Goal: Task Accomplishment & Management: Use online tool/utility

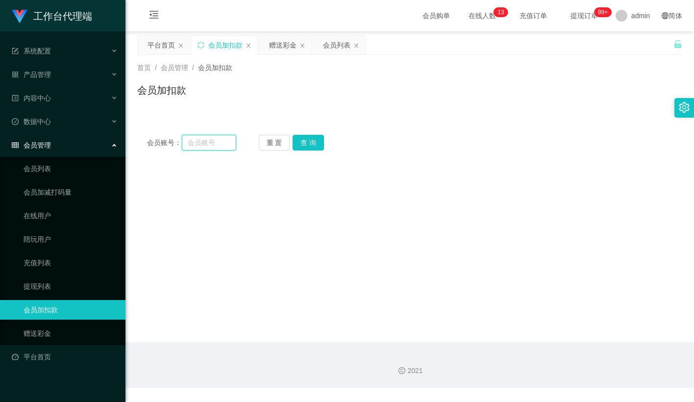
drag, startPoint x: 0, startPoint y: 0, endPoint x: 243, endPoint y: 141, distance: 280.7
click at [218, 140] on input "text" at bounding box center [209, 143] width 54 height 16
paste input "nuriko9720"
type input "nuriko9720"
click at [300, 140] on button "查 询" at bounding box center [308, 143] width 31 height 16
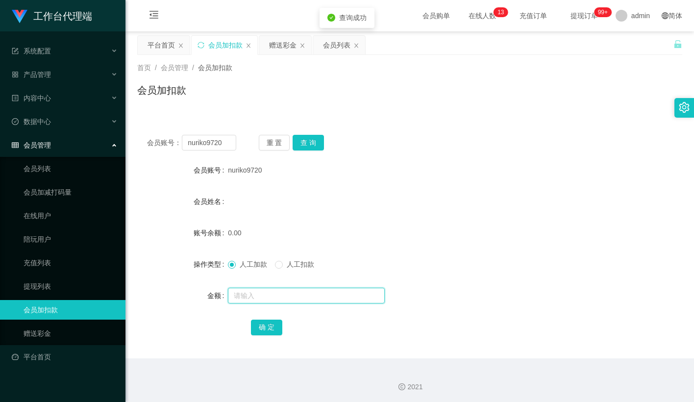
click at [253, 290] on input "text" at bounding box center [306, 296] width 157 height 16
type input "100"
click at [264, 324] on button "确 定" at bounding box center [266, 328] width 31 height 16
click at [277, 138] on button "重 置" at bounding box center [274, 143] width 31 height 16
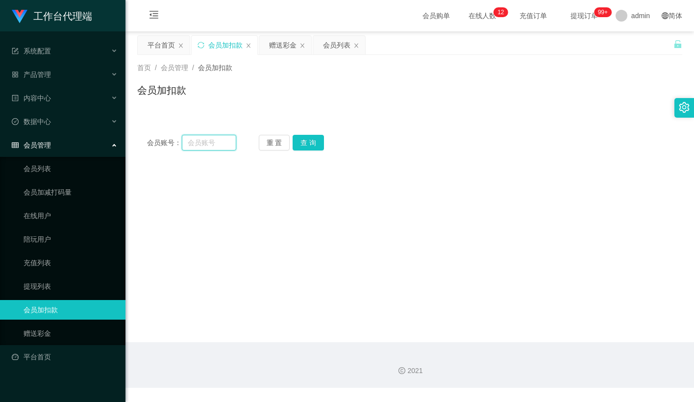
click at [217, 142] on input "text" at bounding box center [209, 143] width 54 height 16
paste input "zackliew"
type input "zackliew"
click at [309, 139] on button "查 询" at bounding box center [308, 143] width 31 height 16
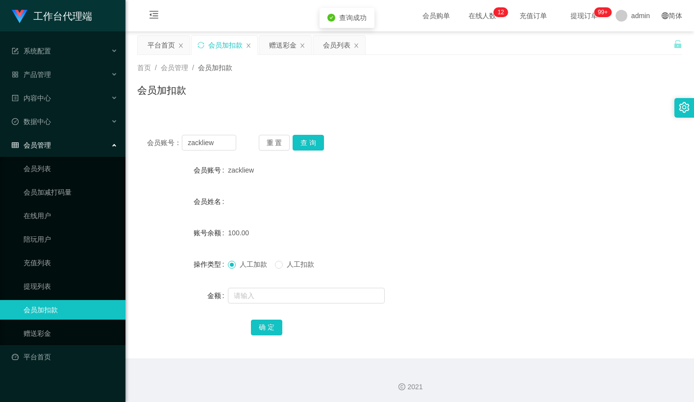
drag, startPoint x: 415, startPoint y: 140, endPoint x: 435, endPoint y: 126, distance: 24.7
click at [415, 140] on div "会员账号： [PERSON_NAME] 重 置 查 询" at bounding box center [409, 143] width 545 height 16
click at [278, 148] on button "重 置" at bounding box center [274, 143] width 31 height 16
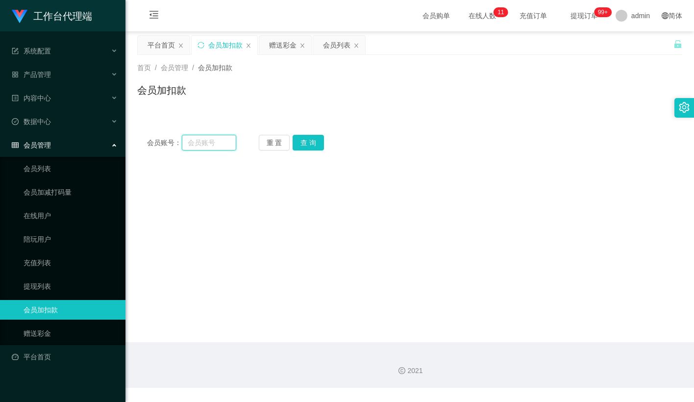
click at [225, 142] on input "text" at bounding box center [209, 143] width 54 height 16
paste input "nuriko9720"
type input "nuriko9720"
click at [306, 139] on button "查 询" at bounding box center [308, 143] width 31 height 16
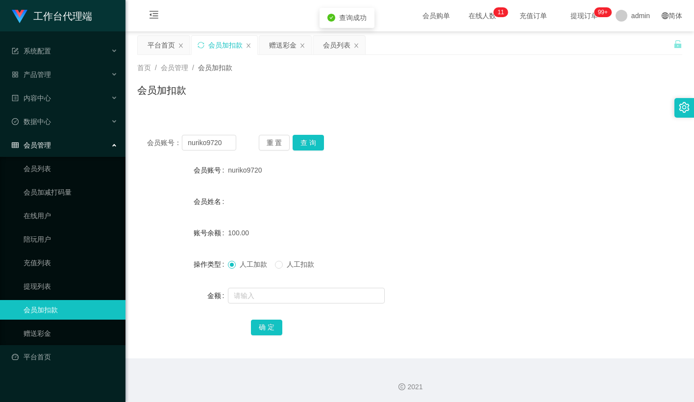
click at [400, 138] on div "会员账号： nuriko9720 重 置 查 询" at bounding box center [409, 143] width 545 height 16
click at [274, 141] on button "重 置" at bounding box center [274, 143] width 31 height 16
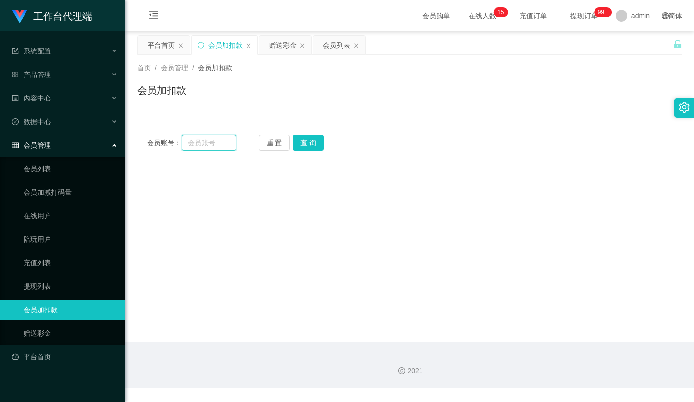
click at [223, 140] on input "text" at bounding box center [209, 143] width 54 height 16
paste input "nuriko9720"
type input "nuriko9720"
drag, startPoint x: 316, startPoint y: 146, endPoint x: 315, endPoint y: 153, distance: 8.0
click at [316, 146] on button "查 询" at bounding box center [308, 143] width 31 height 16
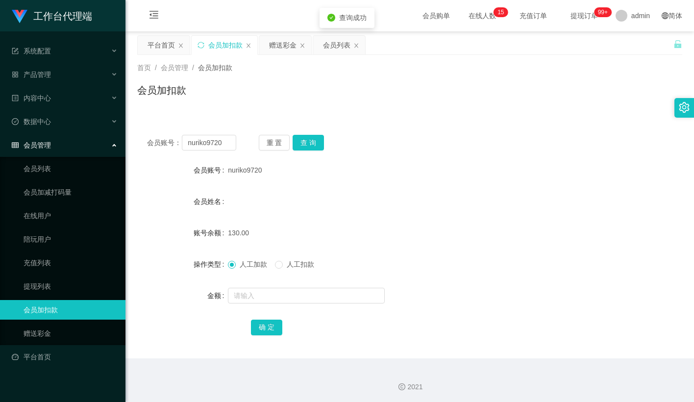
drag, startPoint x: 285, startPoint y: 265, endPoint x: 278, endPoint y: 287, distance: 22.6
click at [285, 265] on span "人工扣款" at bounding box center [300, 264] width 35 height 8
click at [275, 293] on input "text" at bounding box center [306, 296] width 157 height 16
type input "130"
drag, startPoint x: 261, startPoint y: 326, endPoint x: 357, endPoint y: 246, distance: 125.6
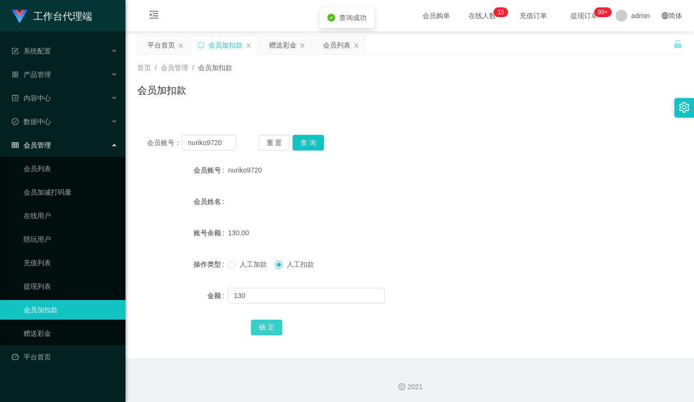
click at [261, 326] on button "确 定" at bounding box center [266, 328] width 31 height 16
click at [395, 225] on div "130.00" at bounding box center [387, 233] width 318 height 20
click at [271, 143] on button "重 置" at bounding box center [274, 143] width 31 height 16
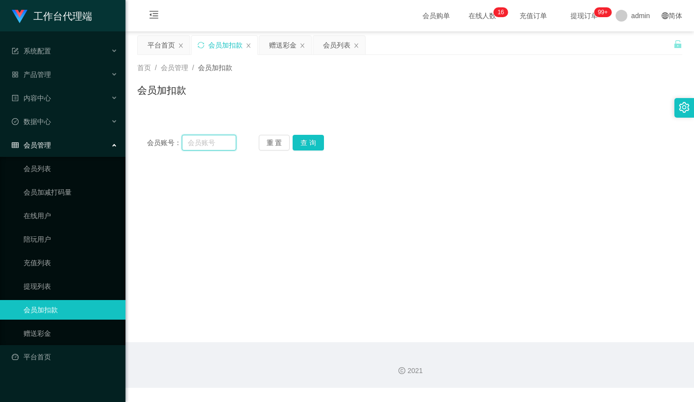
click at [215, 143] on input "text" at bounding box center [209, 143] width 54 height 16
paste input "zackliew"
type input "zackliew"
drag, startPoint x: 300, startPoint y: 141, endPoint x: 300, endPoint y: 151, distance: 10.3
click at [300, 141] on button "查 询" at bounding box center [308, 143] width 31 height 16
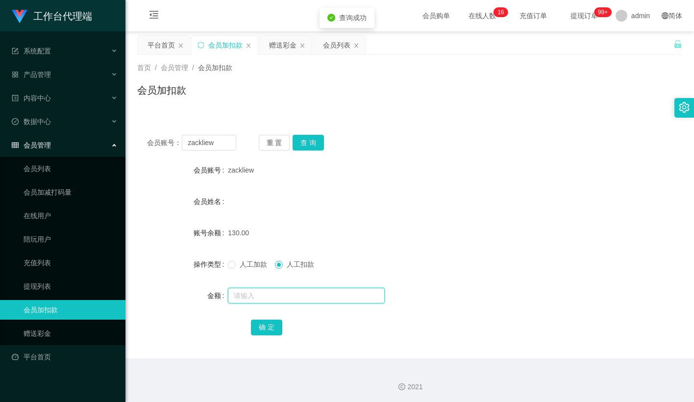
click at [259, 296] on input "text" at bounding box center [306, 296] width 157 height 16
type input "130"
drag, startPoint x: 265, startPoint y: 328, endPoint x: 308, endPoint y: 293, distance: 55.3
click at [265, 328] on button "确 定" at bounding box center [266, 328] width 31 height 16
click at [362, 240] on div "130.00" at bounding box center [387, 233] width 318 height 20
